Goal: Information Seeking & Learning: Compare options

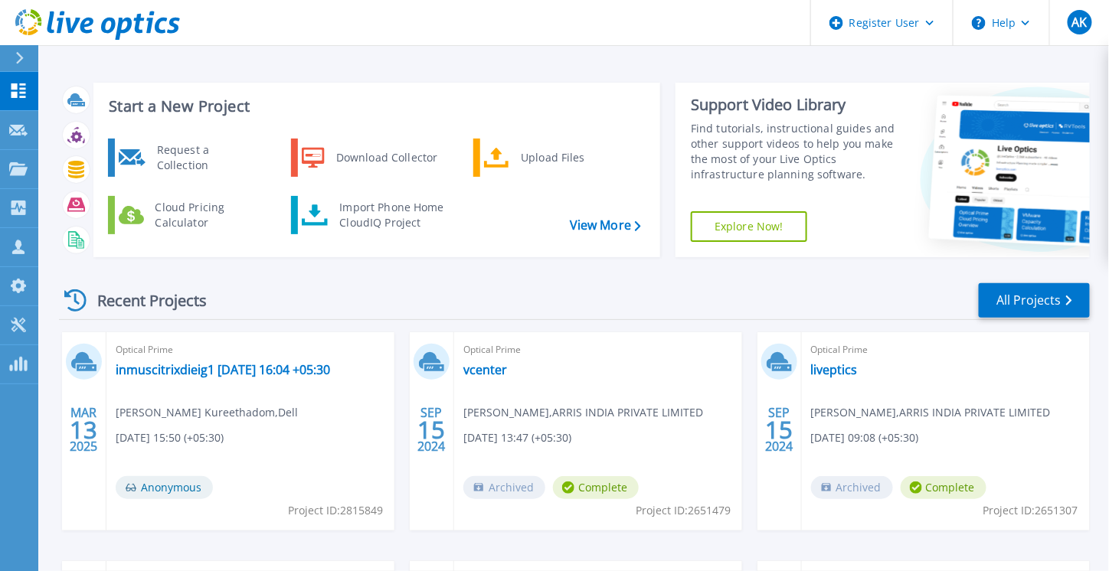
click at [18, 59] on icon at bounding box center [19, 58] width 8 height 12
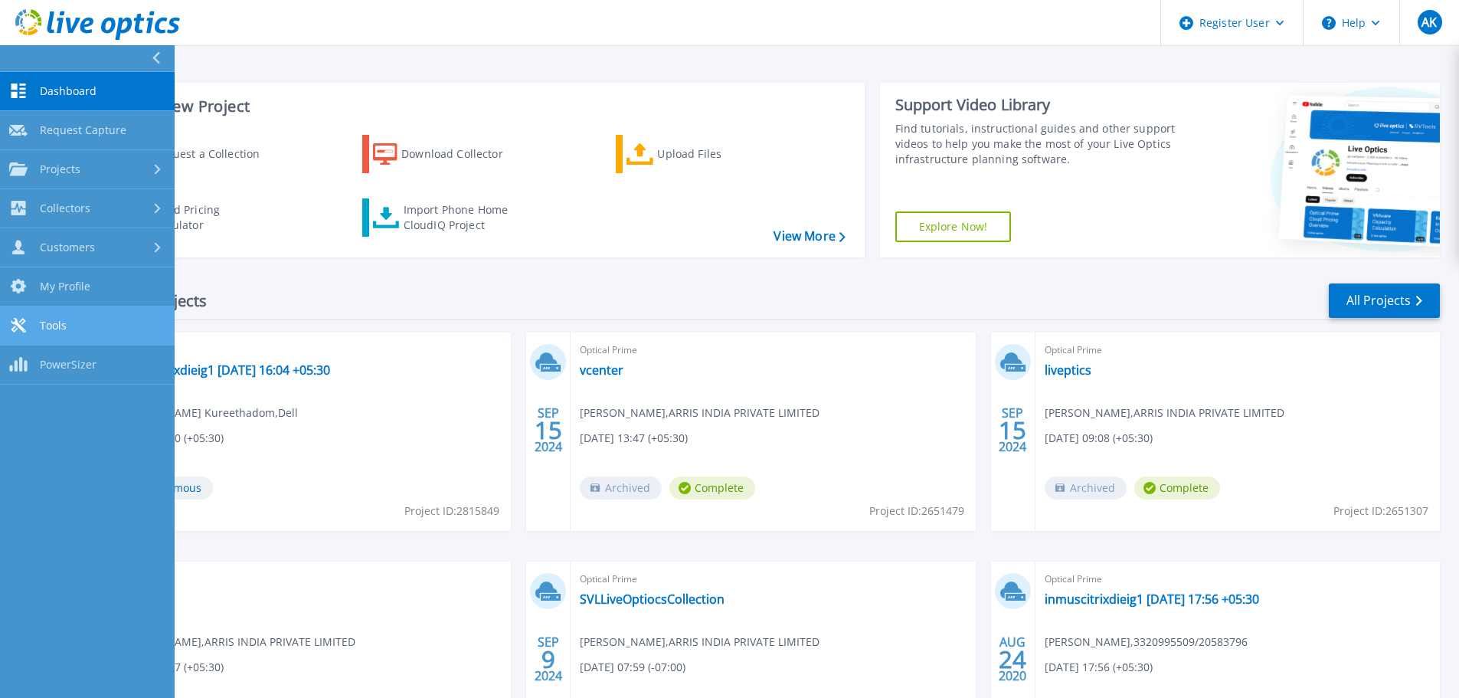
click at [109, 329] on link "Tools Tools" at bounding box center [87, 325] width 175 height 39
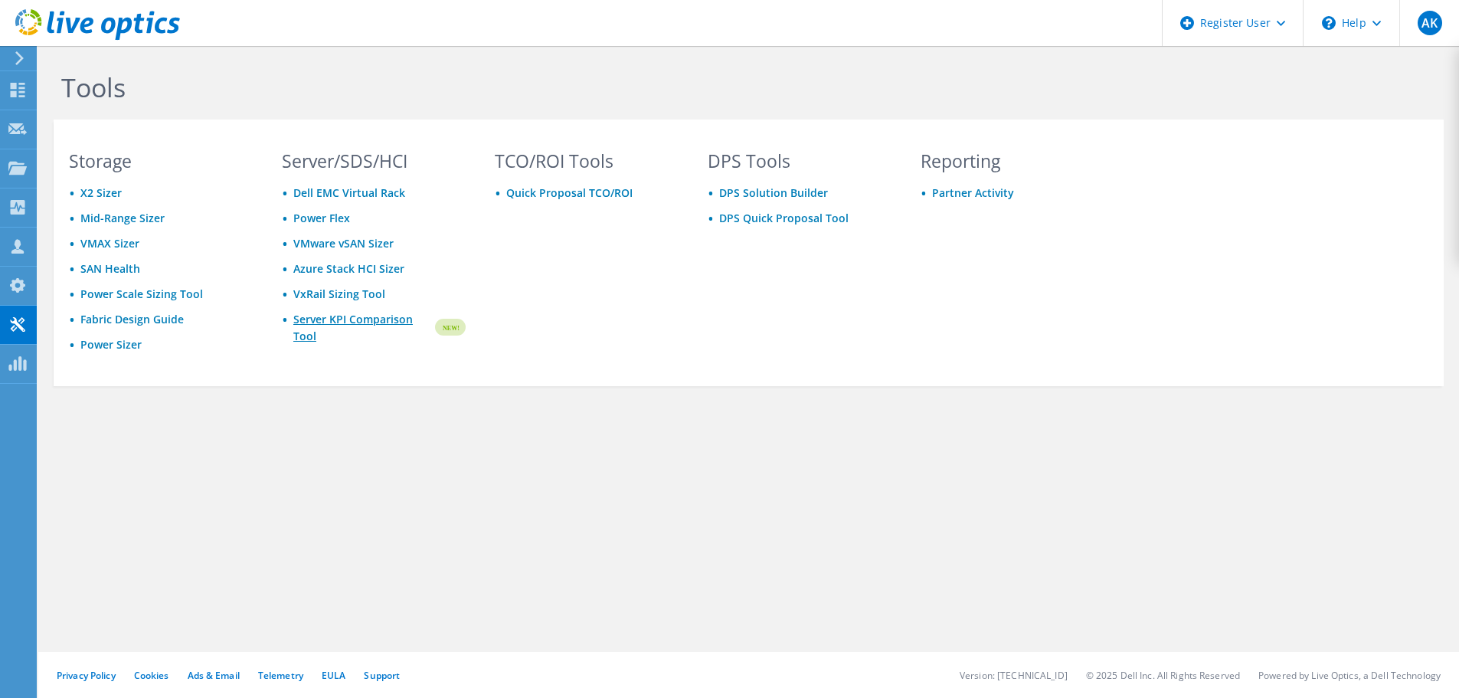
click at [390, 323] on link "Server KPI Comparison Tool" at bounding box center [362, 328] width 139 height 34
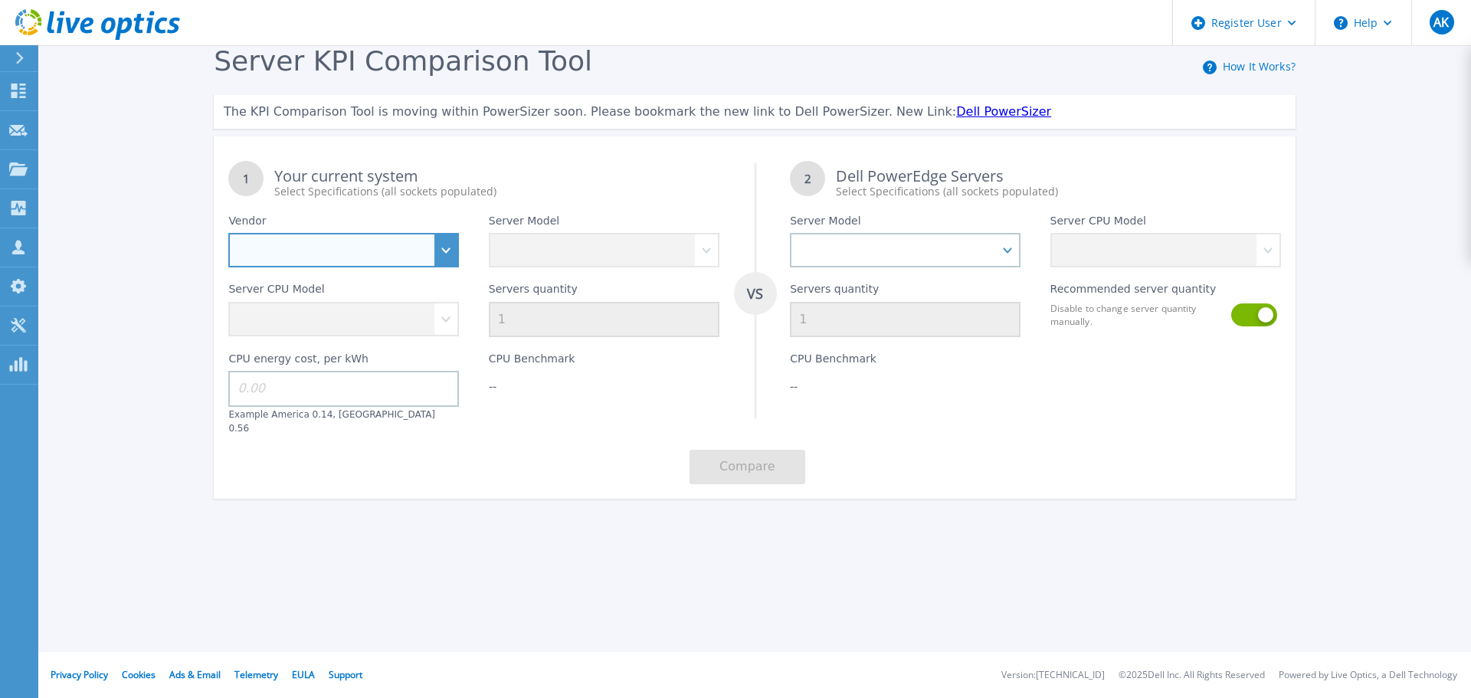
click at [389, 241] on select "Dell HPE Lenovo Supermicro" at bounding box center [343, 250] width 231 height 34
select select "Dell"
click at [228, 234] on select "Dell HPE Lenovo Supermicro" at bounding box center [343, 250] width 231 height 34
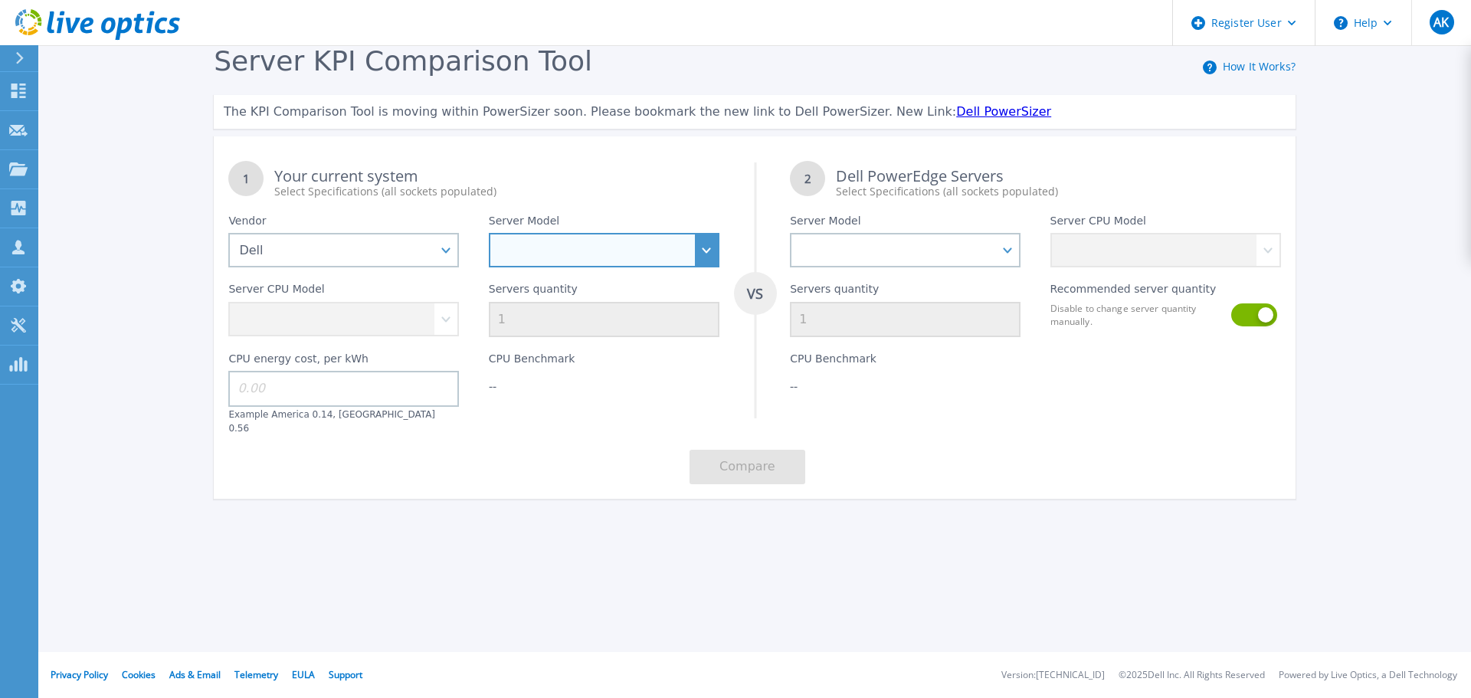
click at [612, 264] on select "PowerEdge C6520 PowerEdge C6525 PowerEdge HS5610 PowerEdge HS5620 PowerEdge R24…" at bounding box center [604, 250] width 231 height 34
select select "PowerEdge R440"
click at [489, 234] on select "PowerEdge C6520 PowerEdge C6525 PowerEdge HS5610 PowerEdge HS5620 PowerEdge R24…" at bounding box center [604, 250] width 231 height 34
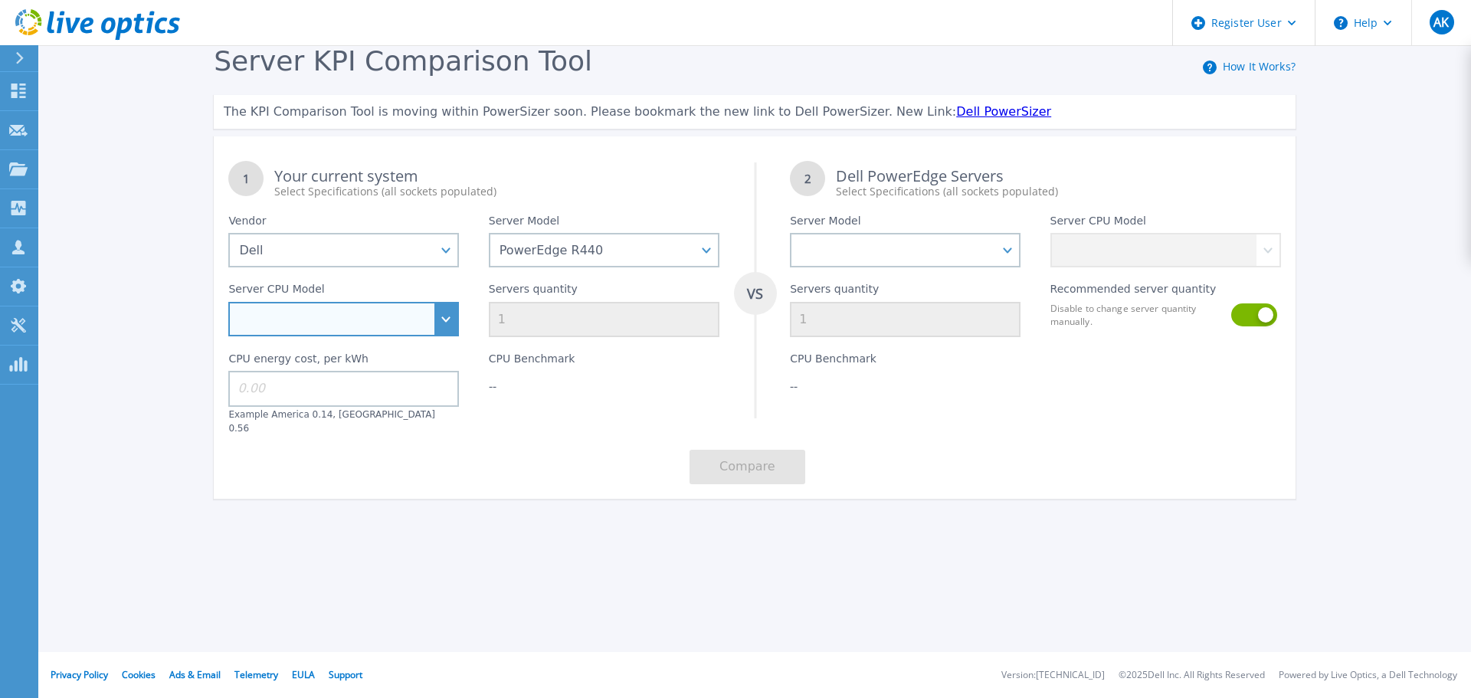
click at [414, 336] on select "Intel Xeon Bronze 3104 1.7GHz Intel Xeon Bronze 3106 1.7GHz Intel Xeon Bronze 3…" at bounding box center [343, 319] width 231 height 34
select select "313245"
click at [228, 303] on select "Intel Xeon Bronze 3104 1.7GHz Intel Xeon Bronze 3106 1.7GHz Intel Xeon Bronze 3…" at bounding box center [343, 319] width 231 height 34
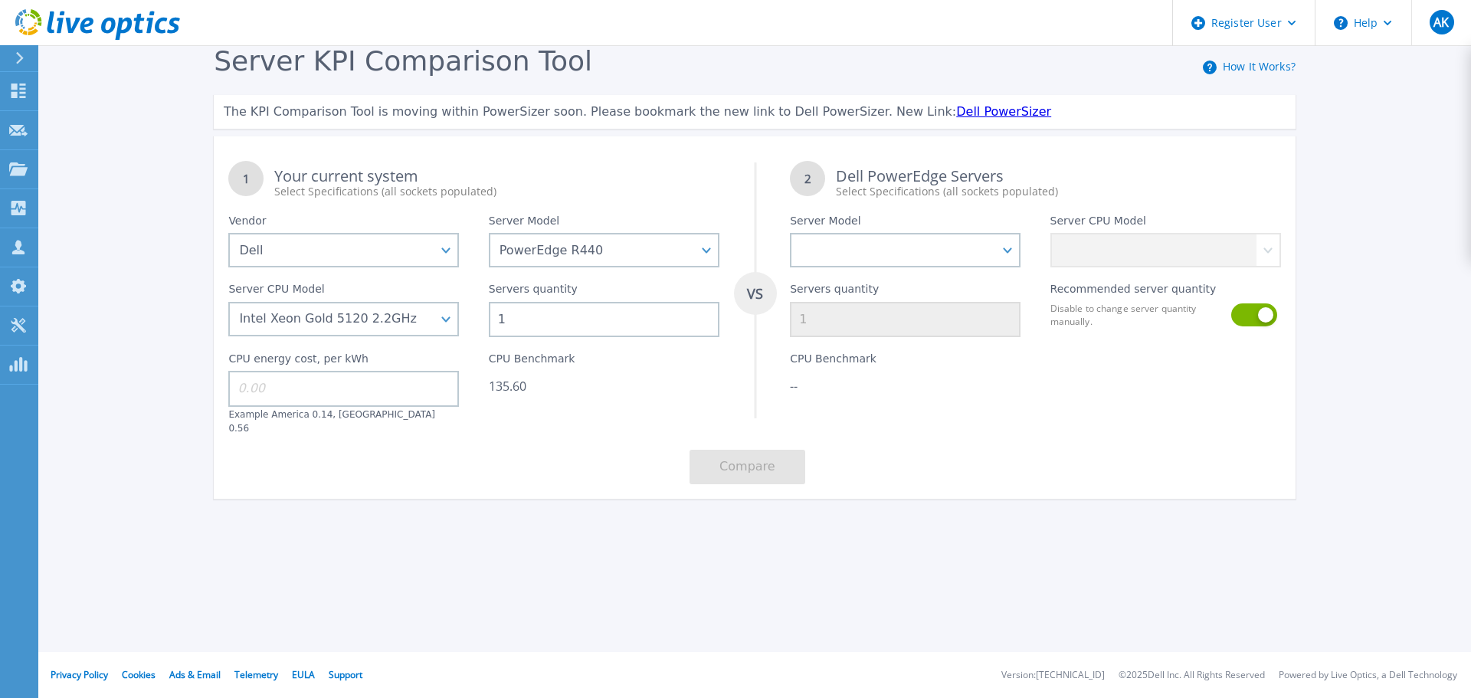
click at [378, 397] on input at bounding box center [343, 388] width 231 height 35
drag, startPoint x: 355, startPoint y: 358, endPoint x: 211, endPoint y: 368, distance: 143.6
click at [211, 368] on div "Server KPI Comparison Tool How It Works? The KPI Comparison Tool is moving with…" at bounding box center [754, 279] width 1111 height 468
copy label "CPU energy cost, per kWh"
click at [349, 388] on input at bounding box center [343, 388] width 231 height 35
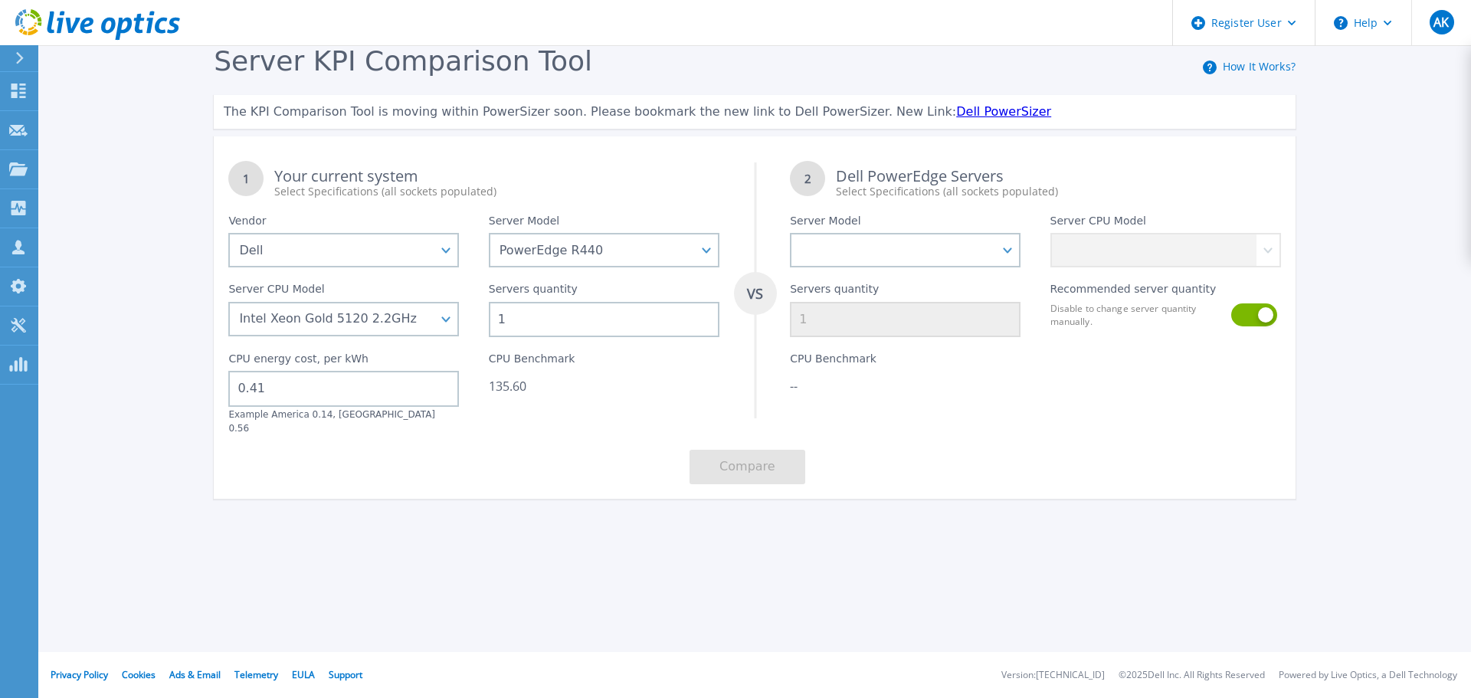
type input "0.41"
click at [878, 224] on div "Server Model PowerEdge C6520 PowerEdge C6525 PowerEdge HS5610 PowerEdge HS5620 …" at bounding box center [905, 233] width 260 height 68
click at [883, 231] on div "Server Model PowerEdge C6520 PowerEdge C6525 PowerEdge HS5610 PowerEdge HS5620 …" at bounding box center [905, 233] width 260 height 68
click at [894, 244] on select "PowerEdge C6520 PowerEdge C6525 PowerEdge HS5610 PowerEdge HS5620 PowerEdge R24…" at bounding box center [905, 250] width 231 height 34
select select "PowerEdge R660"
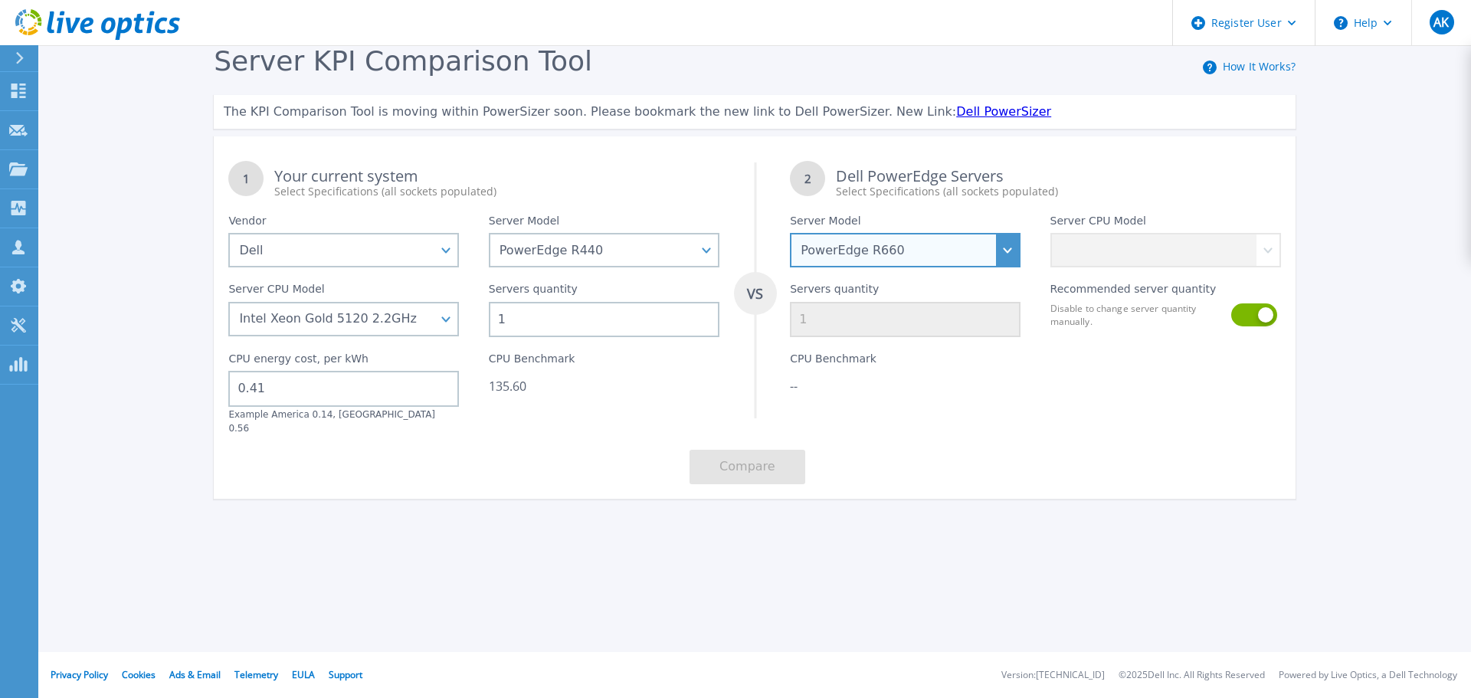
click at [790, 234] on select "PowerEdge C6520 PowerEdge C6525 PowerEdge HS5610 PowerEdge HS5620 PowerEdge R24…" at bounding box center [905, 250] width 231 height 34
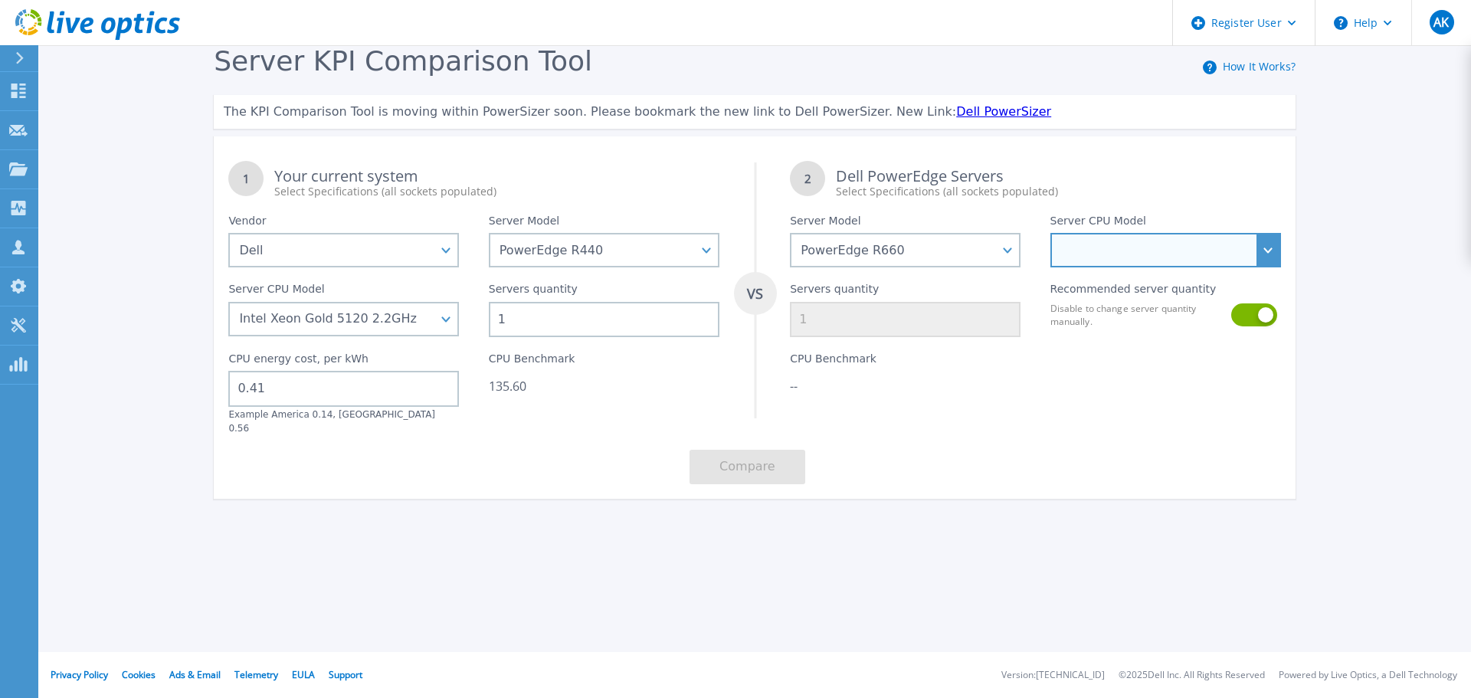
click at [1140, 237] on select "Intel Xeon Gold 6414U 2GHz Intel Xeon Gold 6430 2.1GHz Intel Xeon Gold 6454S 2.…" at bounding box center [1165, 250] width 231 height 34
select select "311906"
click at [1050, 234] on select "Intel Xeon Gold 6414U 2GHz Intel Xeon Gold 6430 2.1GHz Intel Xeon Gold 6454S 2.…" at bounding box center [1165, 250] width 231 height 34
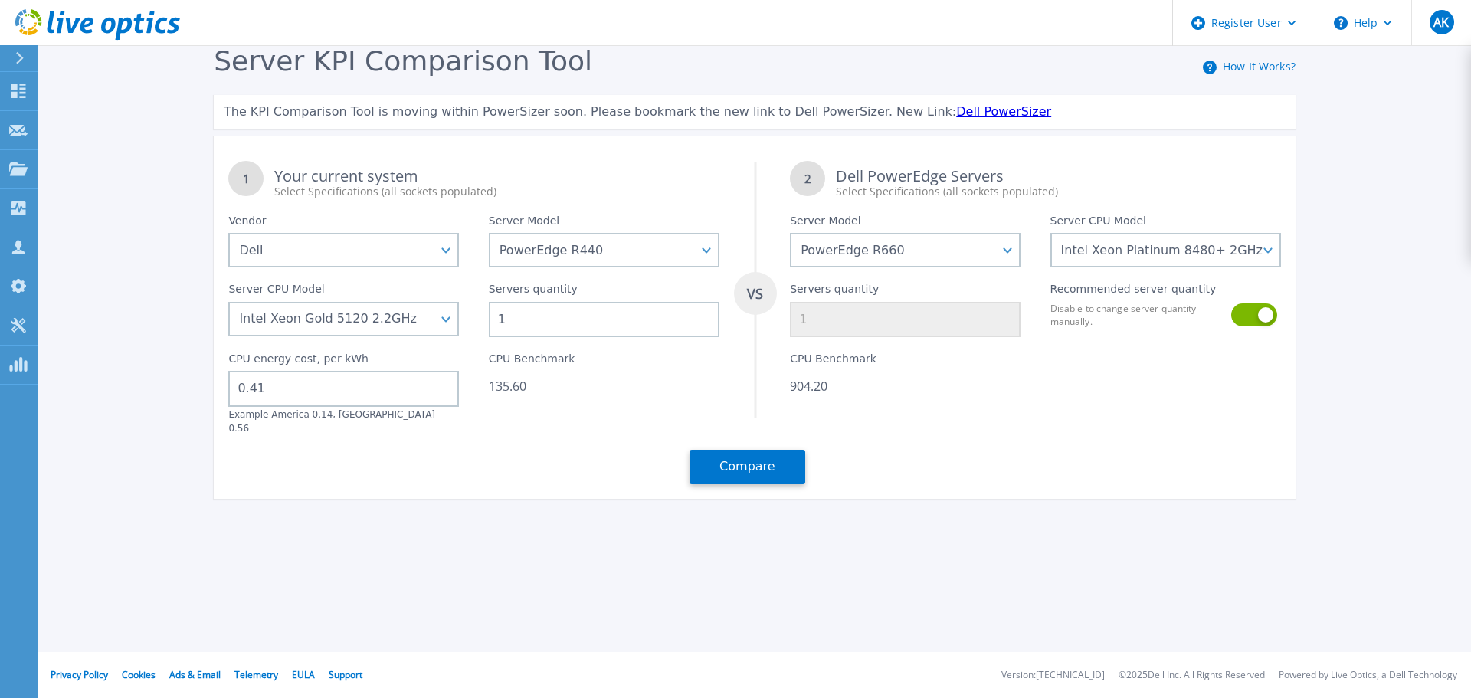
click at [911, 342] on div "CPU Benchmark 904.20" at bounding box center [905, 385] width 260 height 97
click at [788, 450] on button "Compare" at bounding box center [747, 467] width 116 height 34
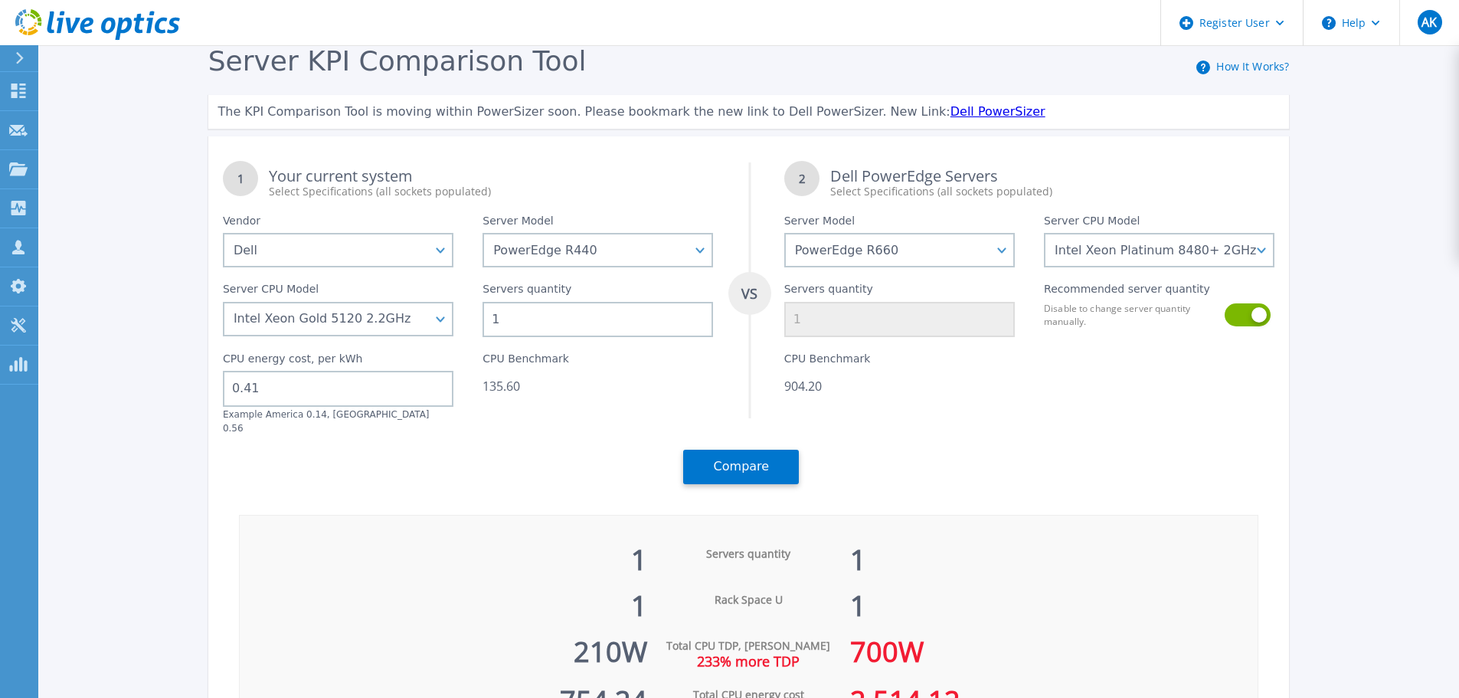
scroll to position [143, 0]
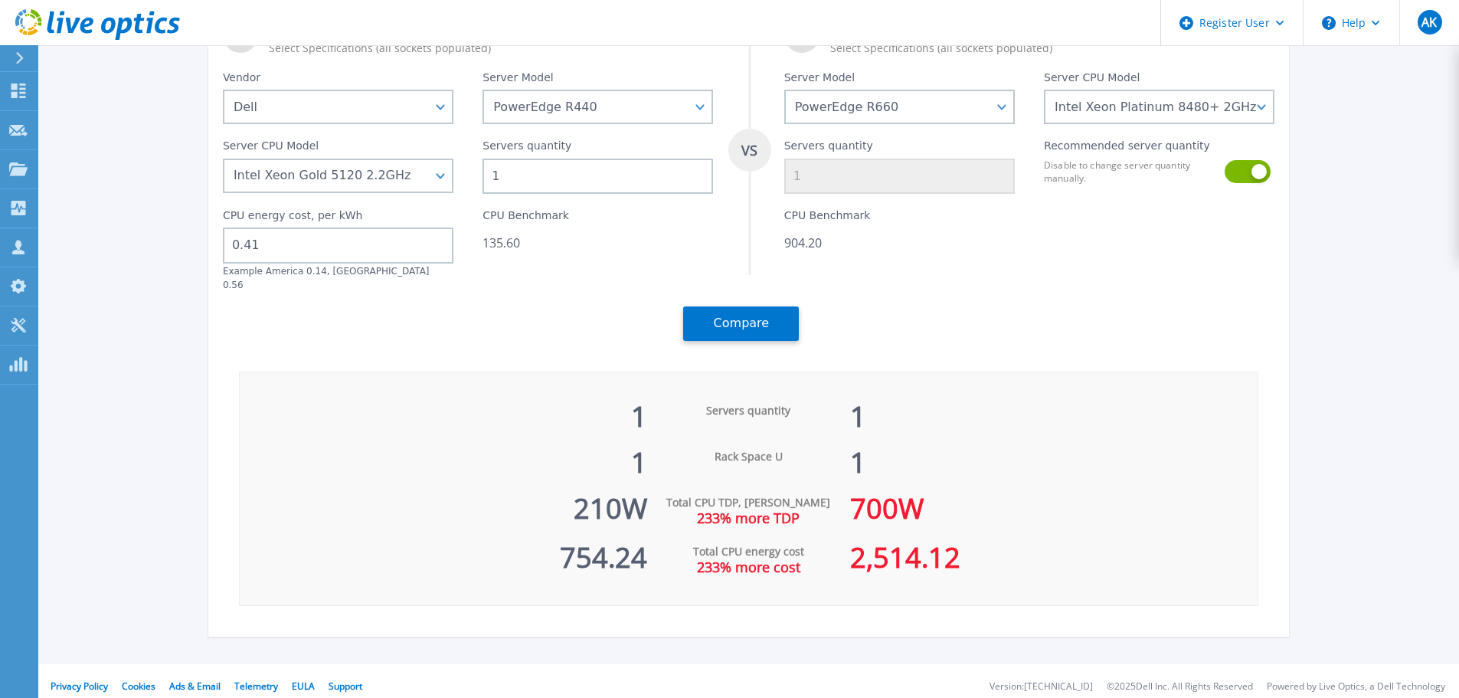
click at [1189, 399] on div "1" at bounding box center [1053, 407] width 407 height 46
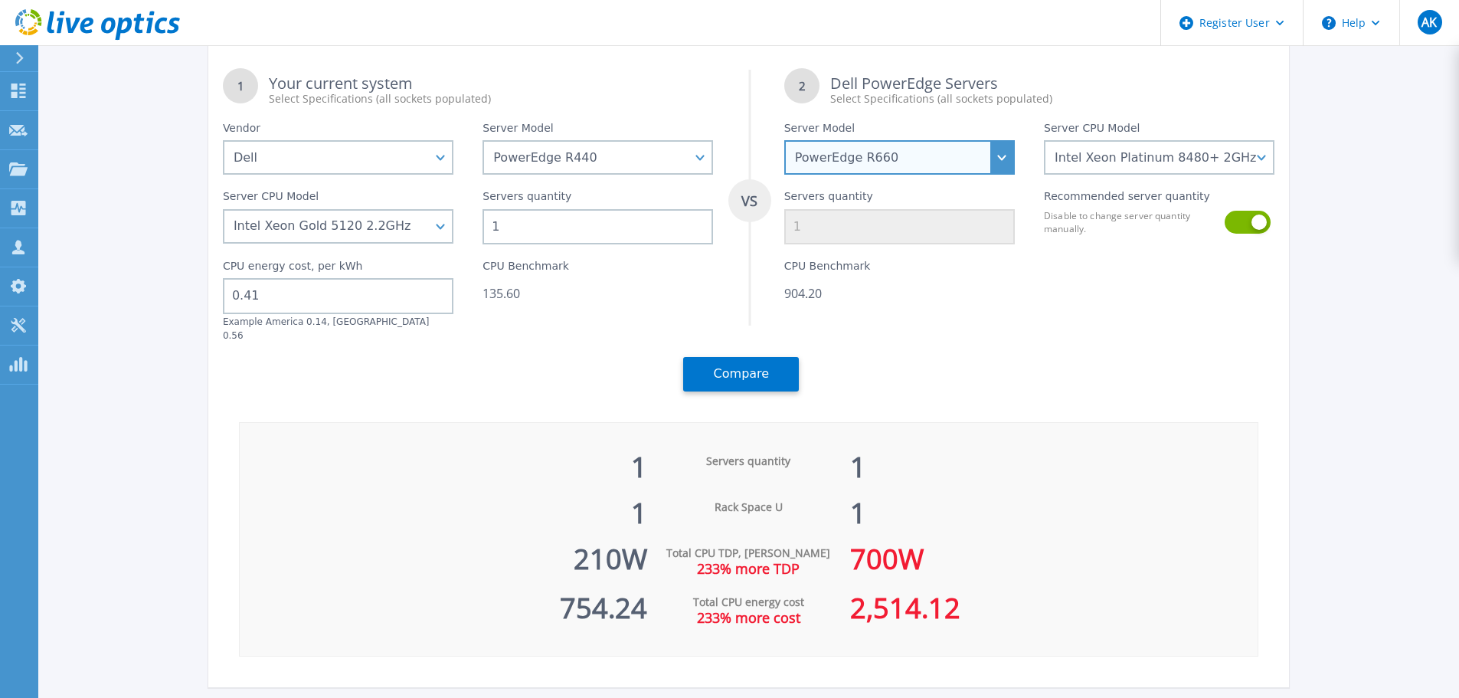
click at [979, 162] on select "PowerEdge C6520 PowerEdge C6525 PowerEdge HS5610 PowerEdge HS5620 PowerEdge R24…" at bounding box center [899, 157] width 231 height 34
select select "PowerEdge R670"
click at [790, 175] on select "PowerEdge C6520 PowerEdge C6525 PowerEdge HS5610 PowerEdge HS5620 PowerEdge R24…" at bounding box center [899, 157] width 231 height 34
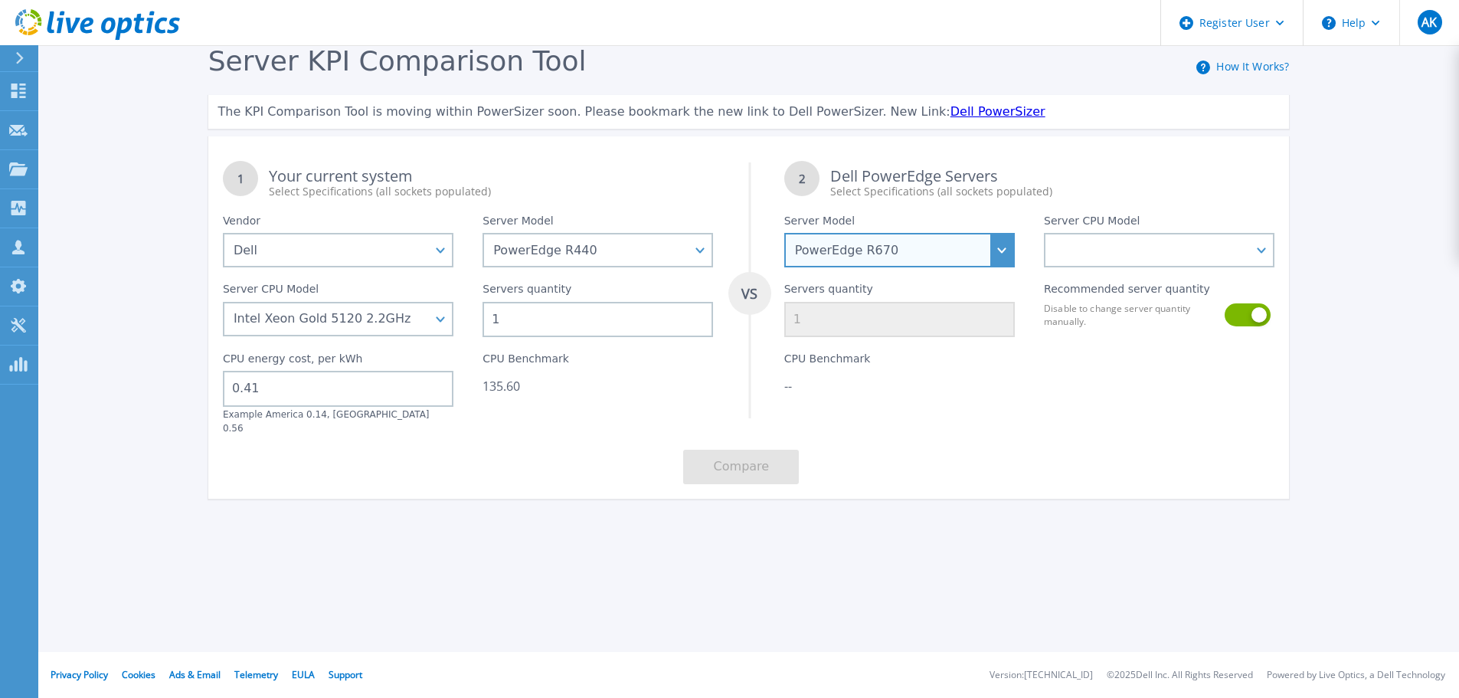
scroll to position [0, 0]
click at [1126, 224] on label "Server CPU Model" at bounding box center [1098, 223] width 96 height 18
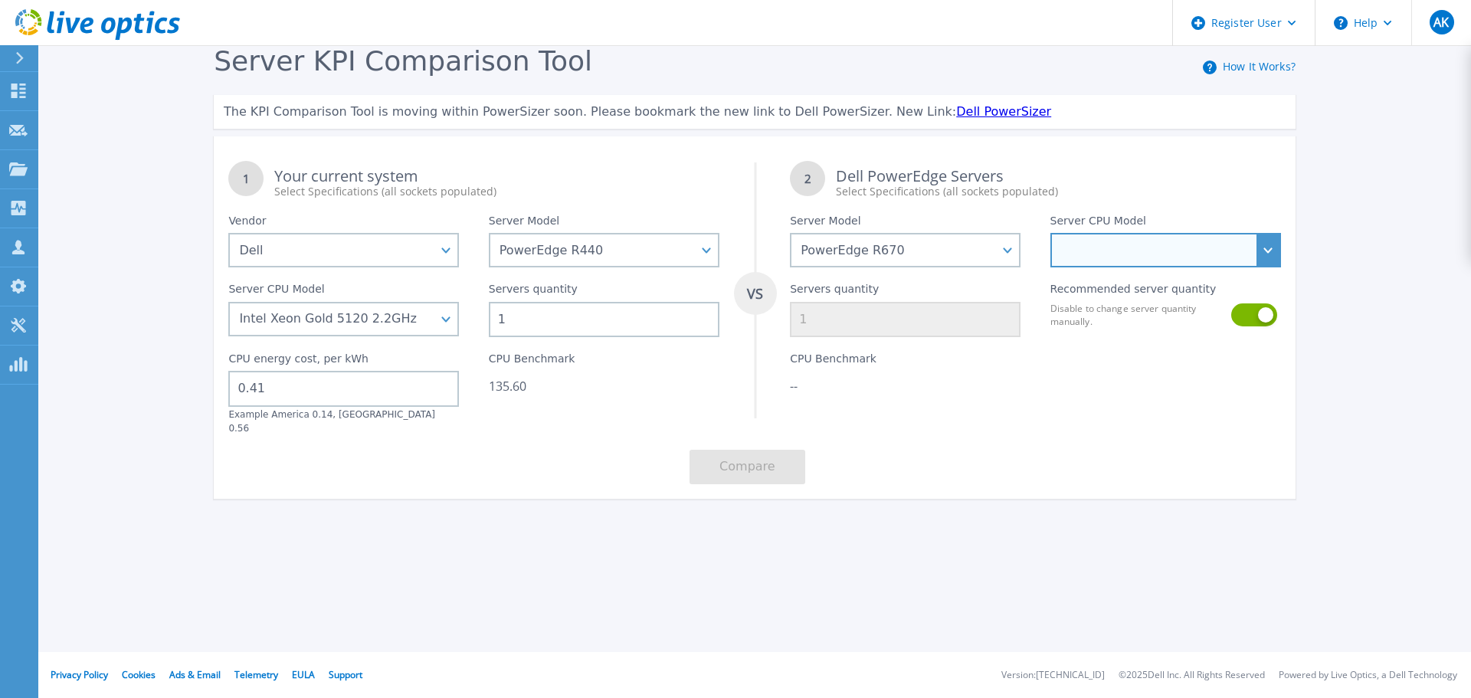
click at [1147, 257] on select "Intel Xeon 6780E 2.2GHz Intel Xeon 6730P 2.5GHz Intel Xeon 6740P 2.1GHz Intel X…" at bounding box center [1165, 250] width 231 height 34
select select "312802"
click at [1050, 234] on select "Intel Xeon 6780E 2.2GHz Intel Xeon 6730P 2.5GHz Intel Xeon 6740P 2.1GHz Intel X…" at bounding box center [1165, 250] width 231 height 34
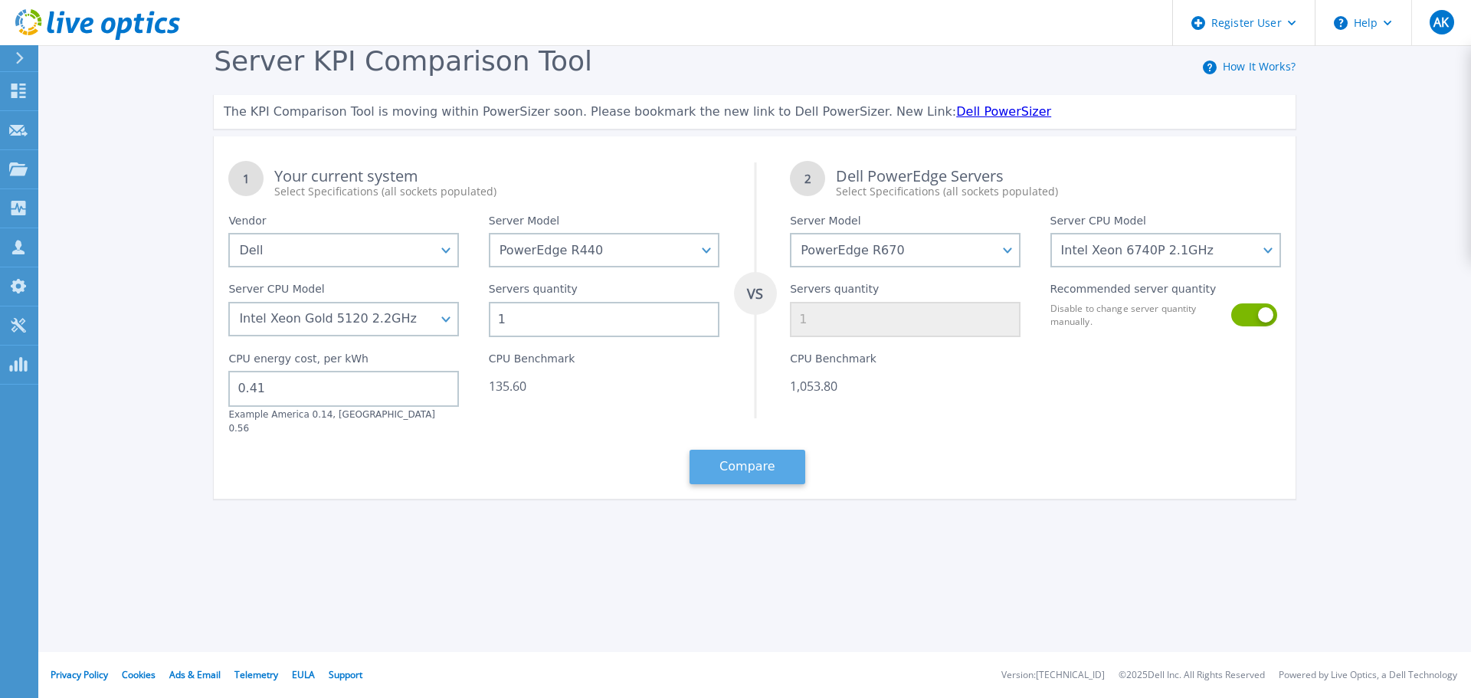
click at [756, 463] on button "Compare" at bounding box center [747, 467] width 116 height 34
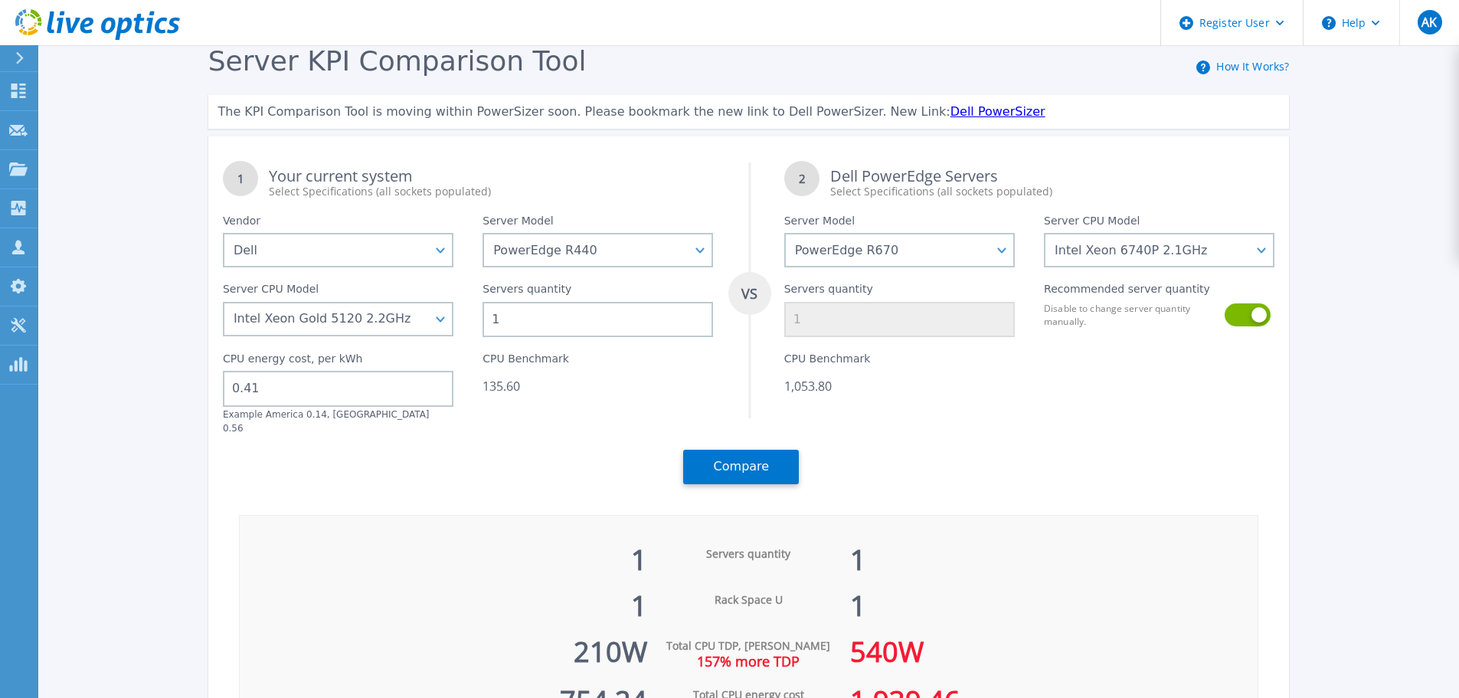
click at [764, 474] on div "Compare" at bounding box center [748, 466] width 130 height 64
click at [745, 450] on button "Compare" at bounding box center [741, 467] width 116 height 34
click at [1134, 232] on div "Server CPU Model Intel Xeon 6780E 2.2GHz Intel Xeon 6730P 2.5GHz Intel Xeon 674…" at bounding box center [1159, 233] width 260 height 68
click at [1135, 235] on select "Intel Xeon 6780E 2.2GHz Intel Xeon 6730P 2.5GHz Intel Xeon 6740P 2.1GHz Intel X…" at bounding box center [1159, 250] width 231 height 34
click at [991, 245] on select "PowerEdge C6520 PowerEdge C6525 PowerEdge HS5610 PowerEdge HS5620 PowerEdge R24…" at bounding box center [899, 250] width 231 height 34
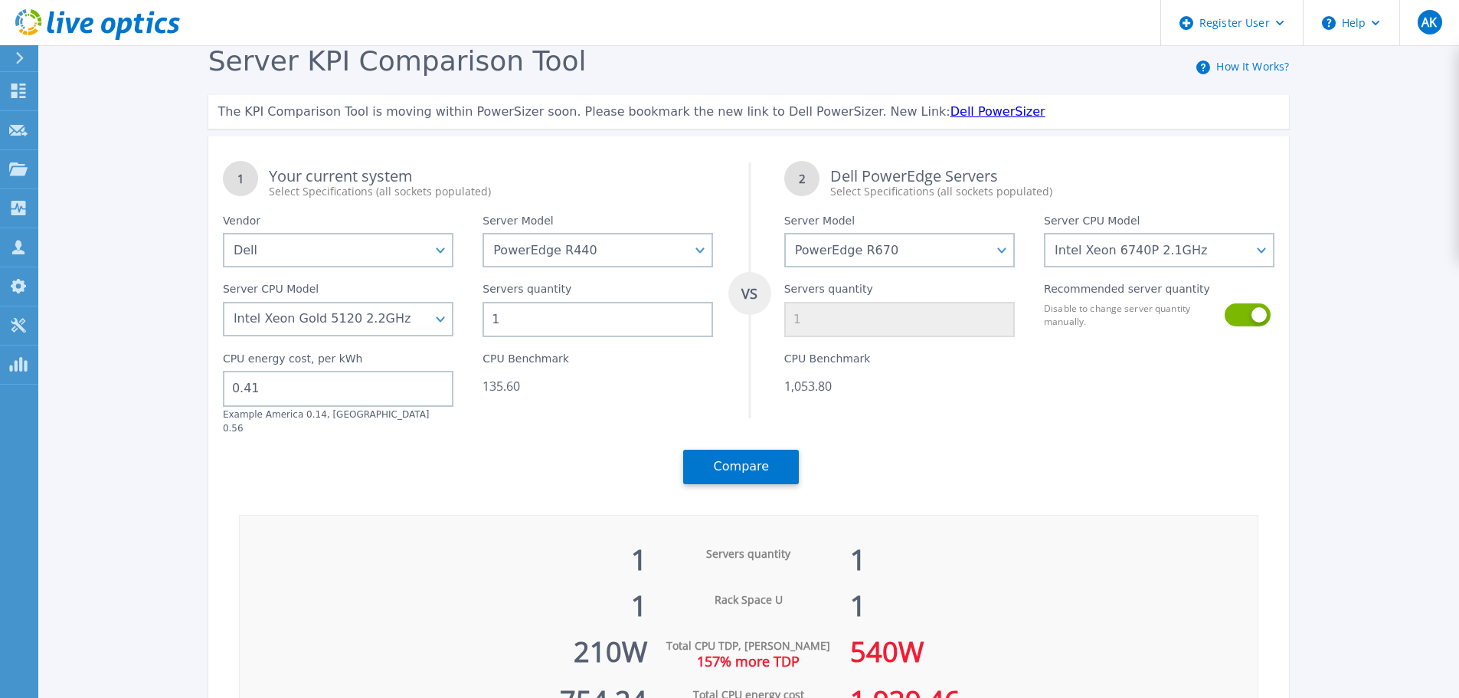
click at [1056, 175] on div "Dell PowerEdge Servers Select Specifications (all sockets populated)" at bounding box center [1052, 183] width 444 height 31
